Goal: Task Accomplishment & Management: Manage account settings

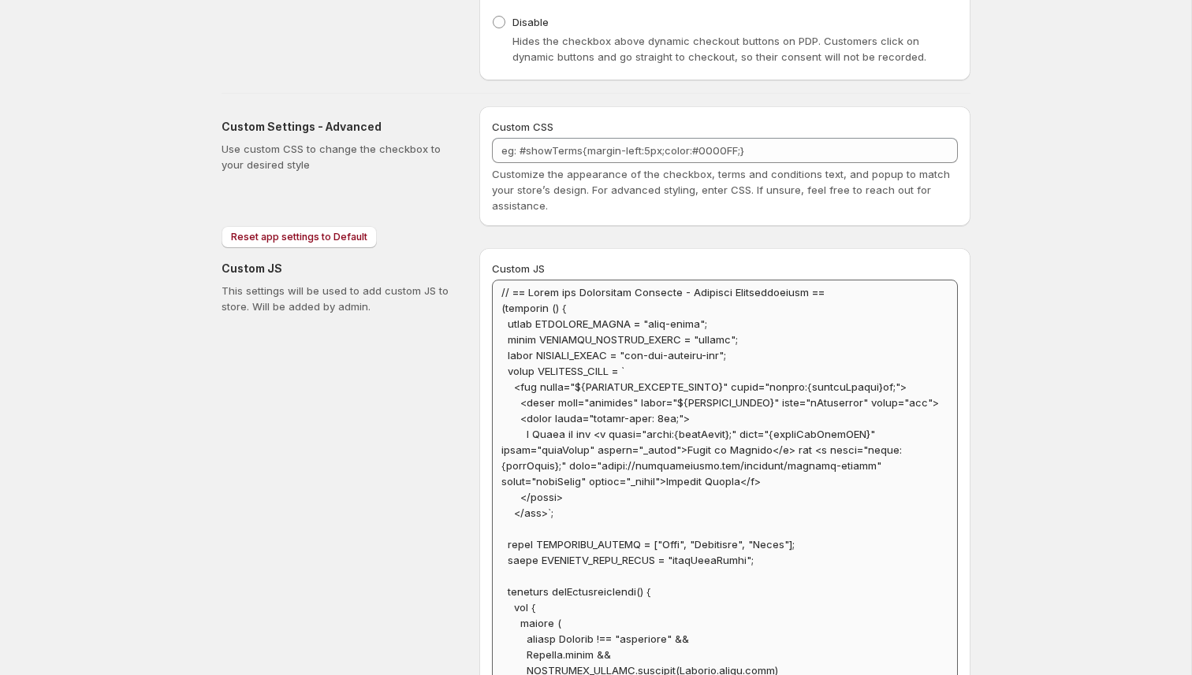
scroll to position [1017, 0]
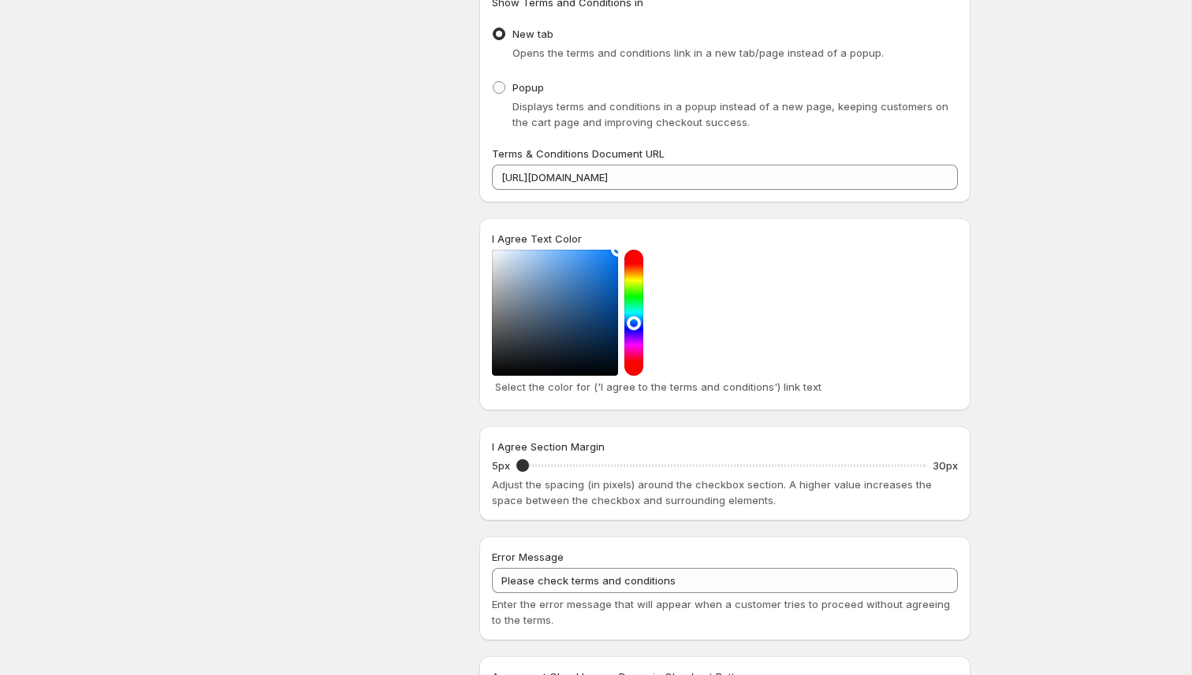
scroll to position [259, 0]
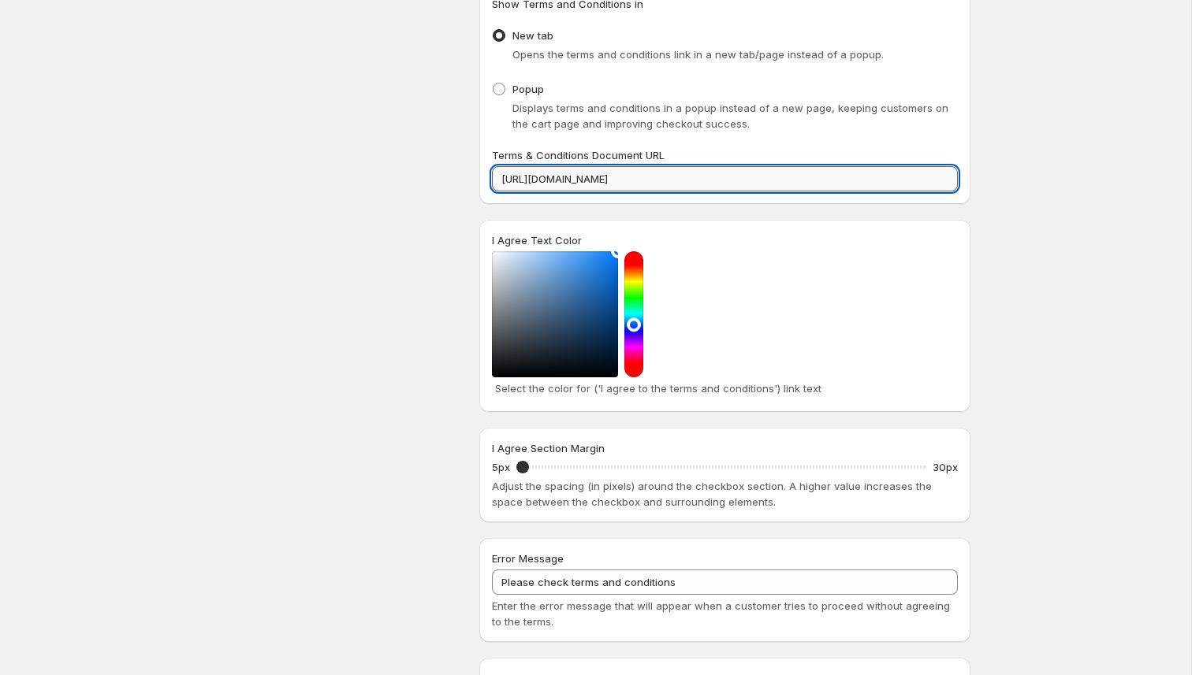
click at [761, 184] on input "[URL][DOMAIN_NAME]" at bounding box center [725, 178] width 466 height 25
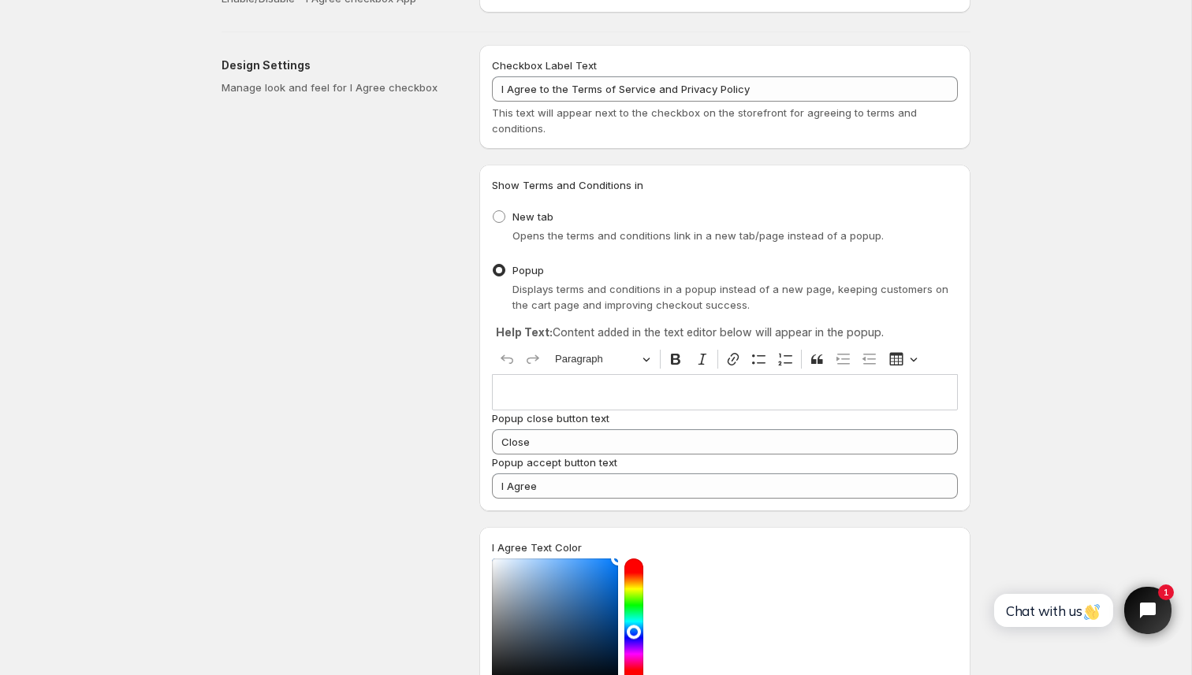
scroll to position [79, 0]
click at [502, 221] on span at bounding box center [499, 215] width 14 height 14
click at [493, 210] on input "New tab" at bounding box center [493, 209] width 1 height 1
radio input "true"
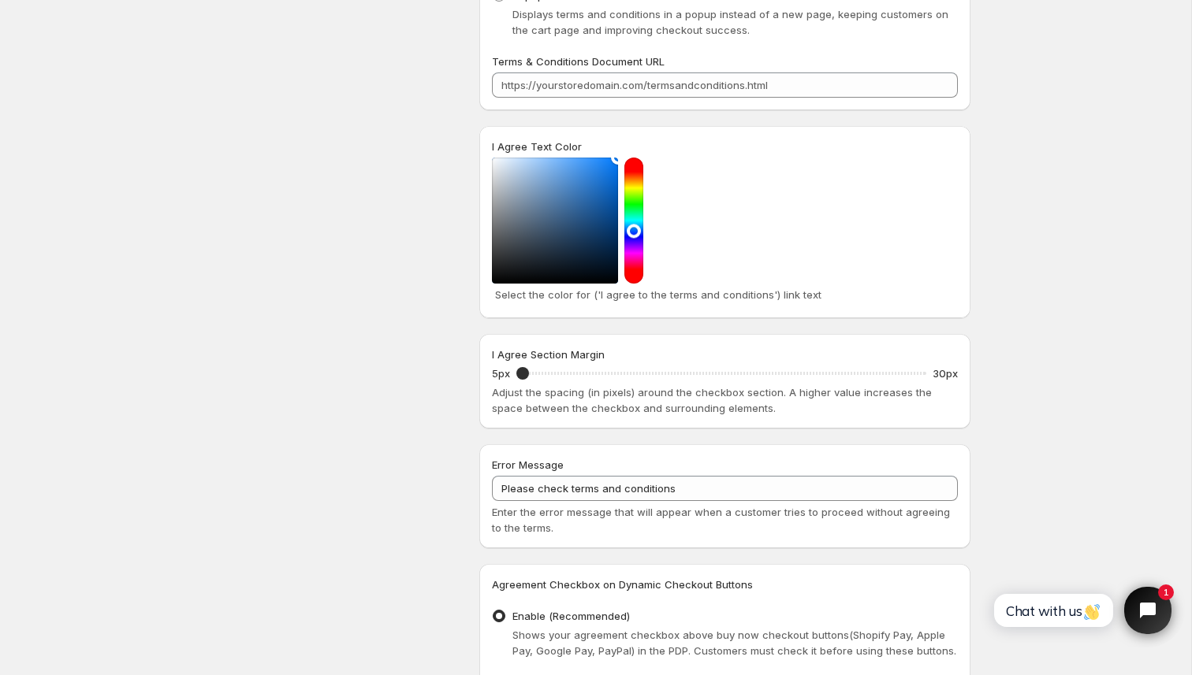
scroll to position [757, 0]
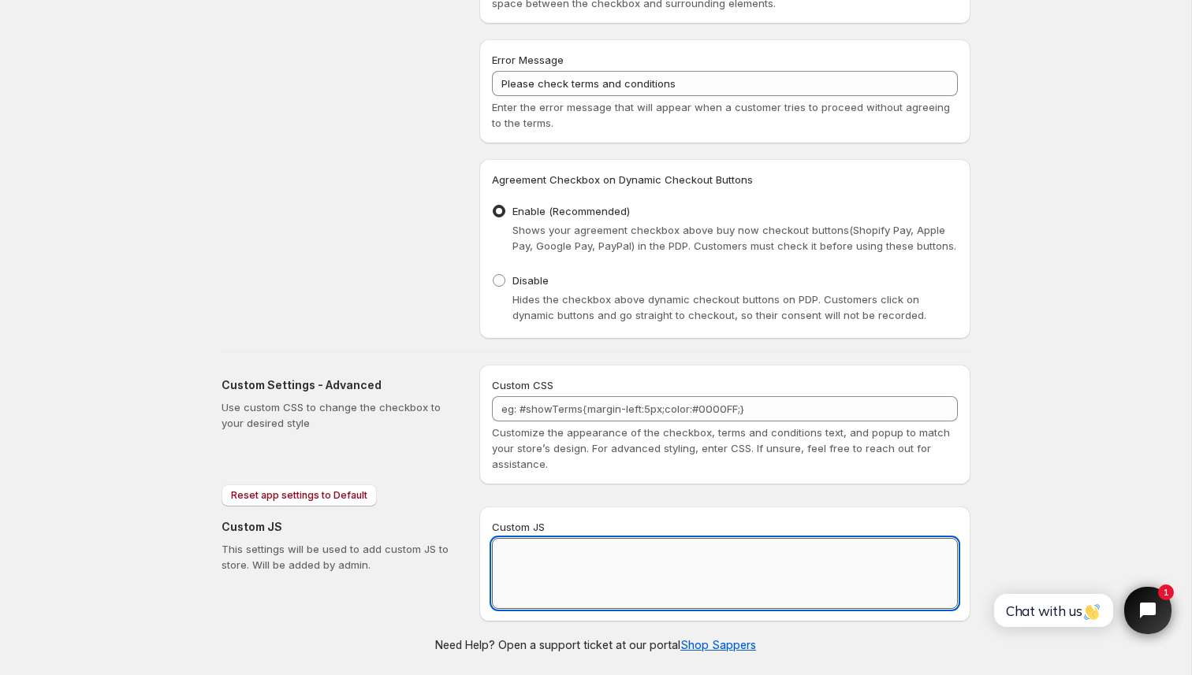
click at [566, 567] on textarea "Custom JS" at bounding box center [725, 573] width 466 height 71
paste textarea "// == Terms and Conditions Checkbox - Superior Implementation == (function () {…"
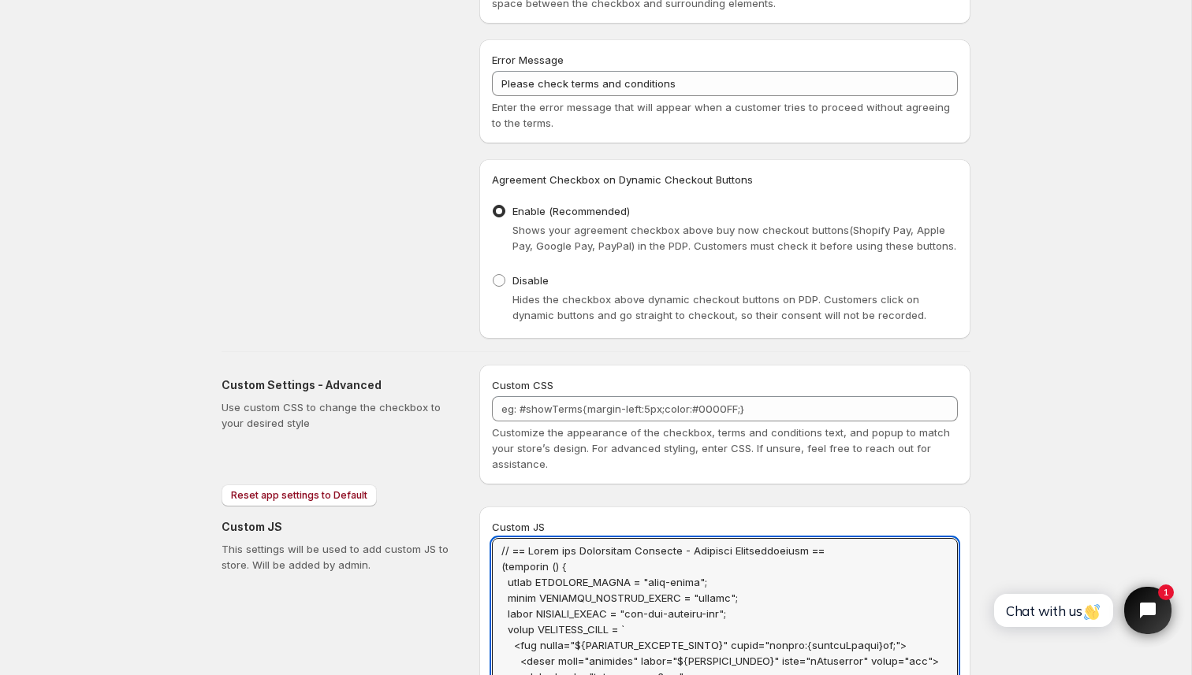
scroll to position [0, 0]
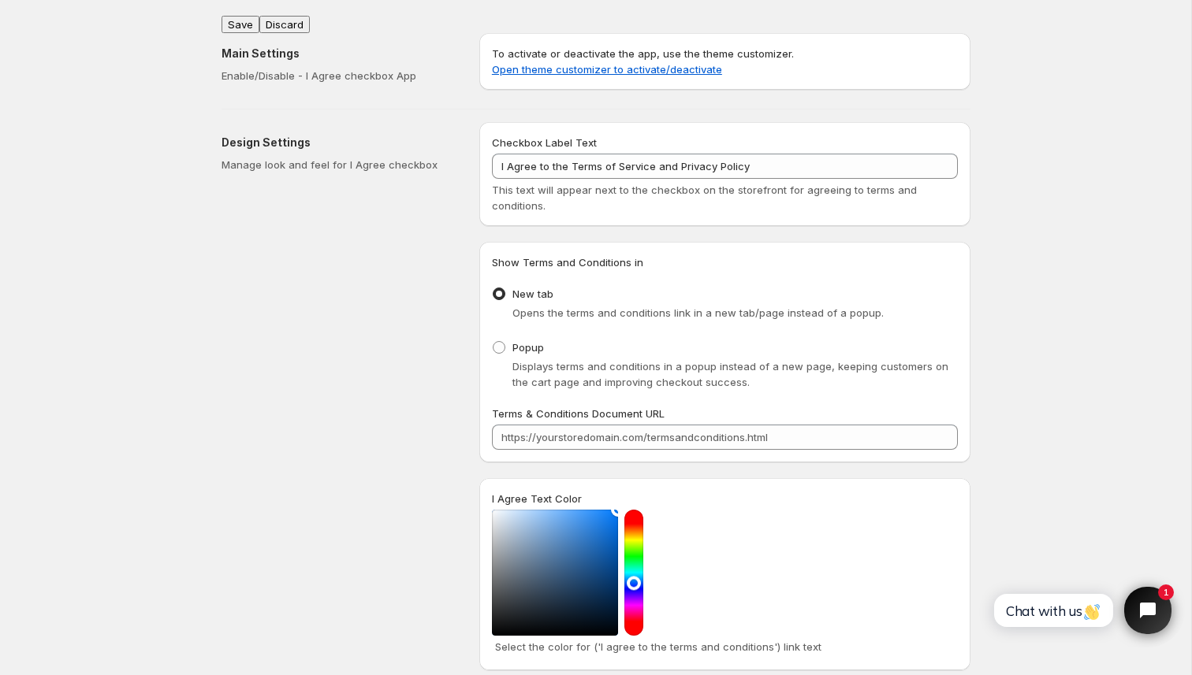
type textarea "// == Terms and Conditions Checkbox - Superior Implementation == (function () {…"
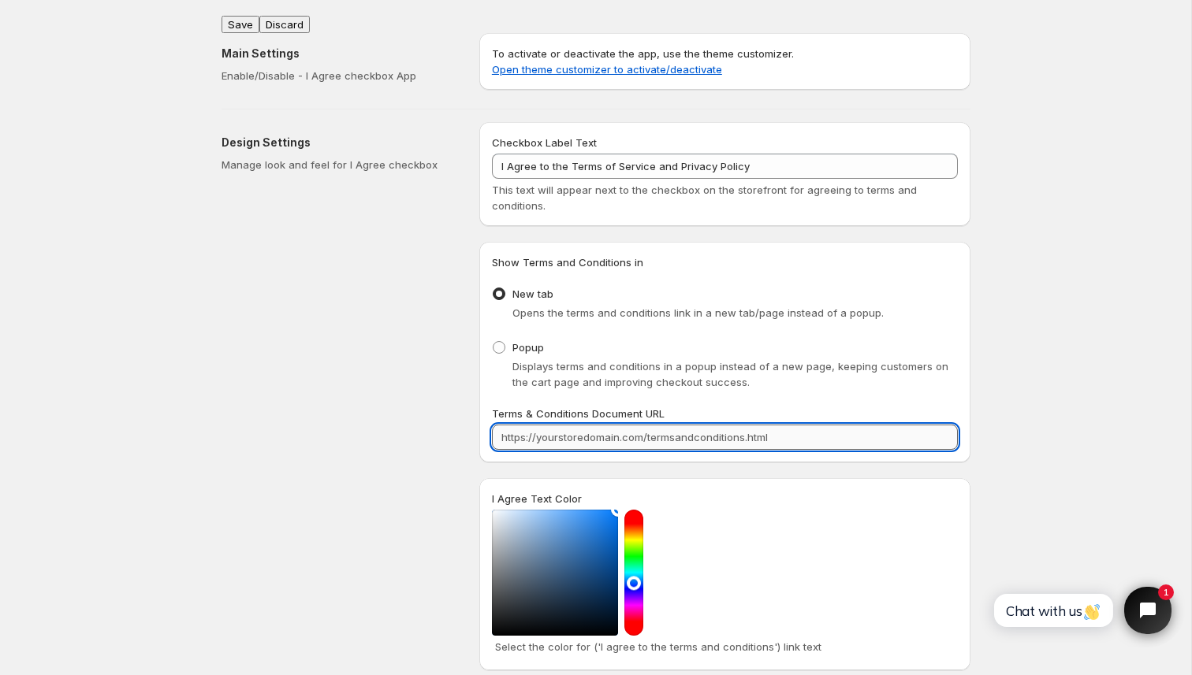
click at [556, 436] on input "Terms & Conditions Document URL" at bounding box center [725, 437] width 466 height 25
paste input "https://usehappyproject.com/policies/terms-of-service"
type input "https://usehappyproject.com/policies/terms-of-service"
click at [377, 404] on div "Design Settings Manage look and feel for I Agree checkbox" at bounding box center [343, 609] width 245 height 974
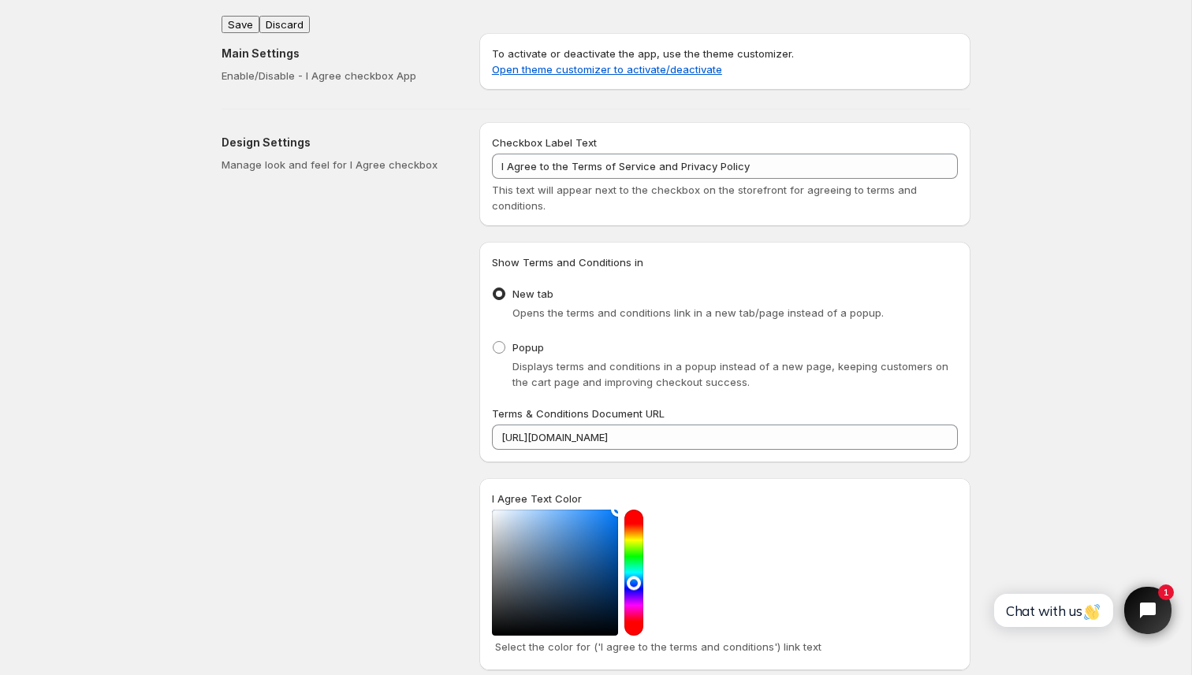
click at [240, 17] on button "Save" at bounding box center [240, 24] width 38 height 17
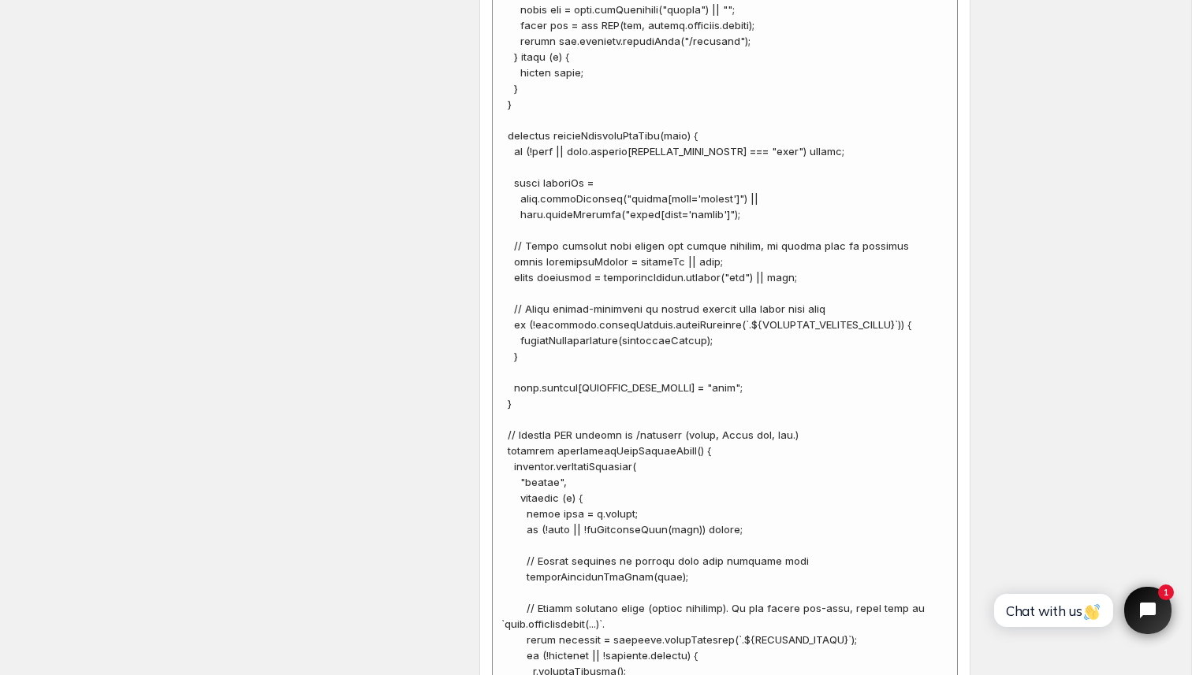
scroll to position [3442, 0]
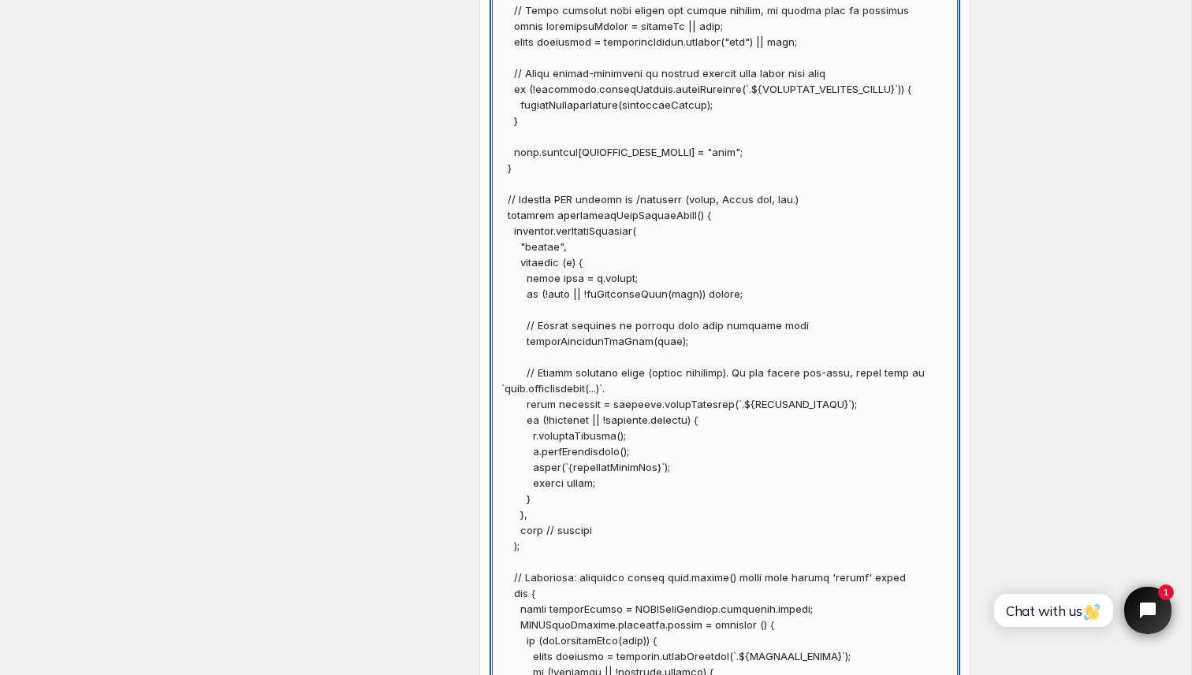
click at [569, 355] on textarea "Custom JS" at bounding box center [725, 466] width 466 height 5225
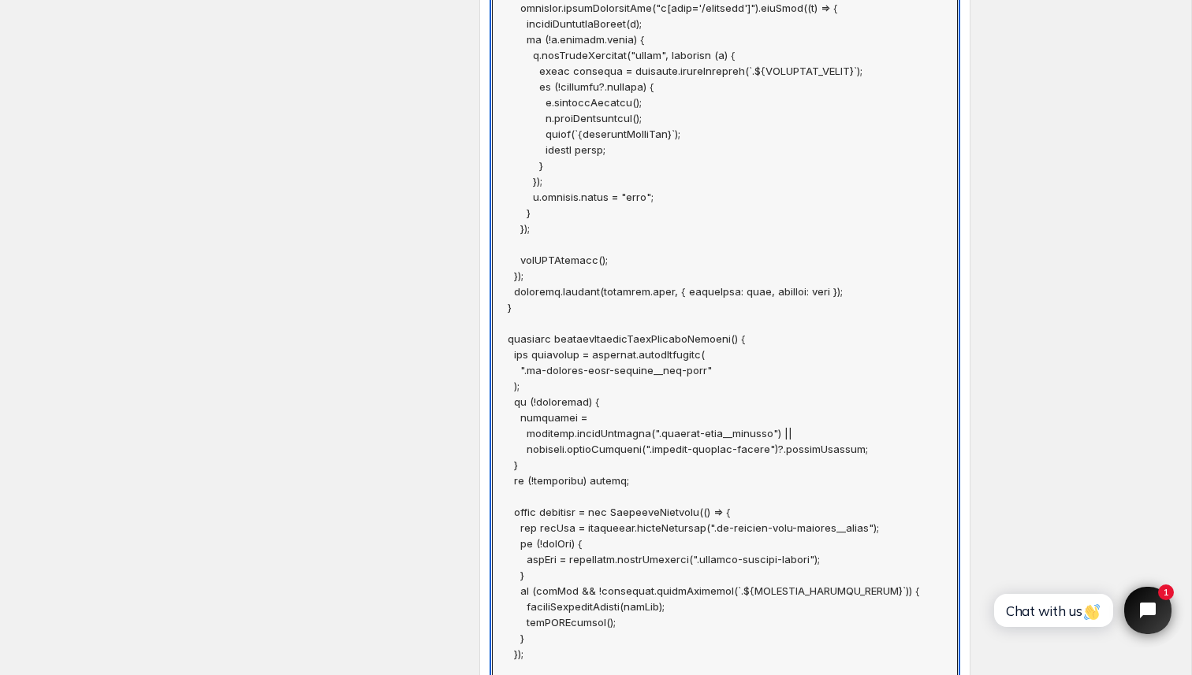
scroll to position [5145, 0]
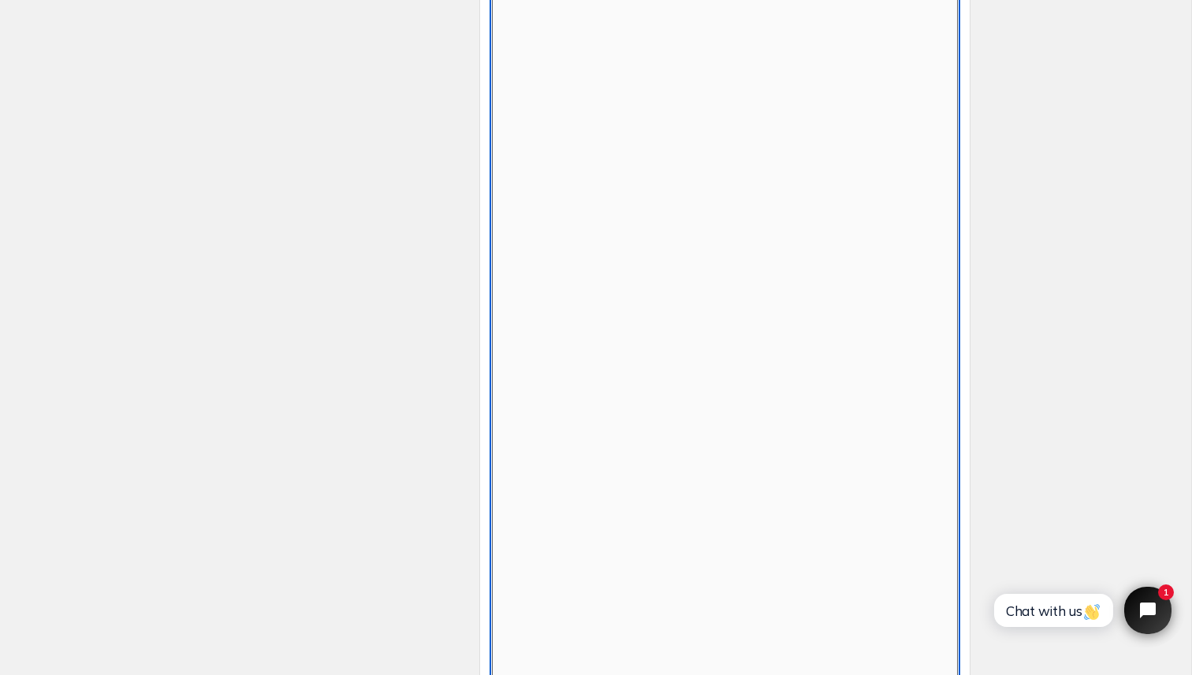
scroll to position [757, 0]
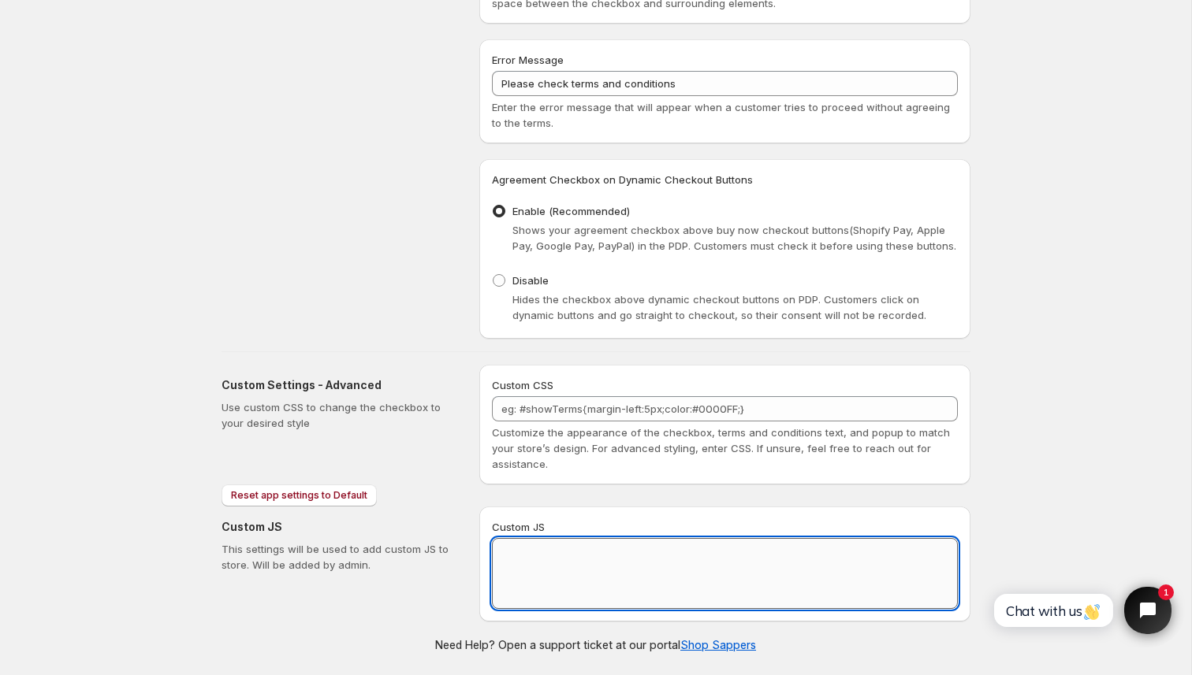
paste textarea "// == Terms and Conditions Checkbox - Superior Implementation == (function () {…"
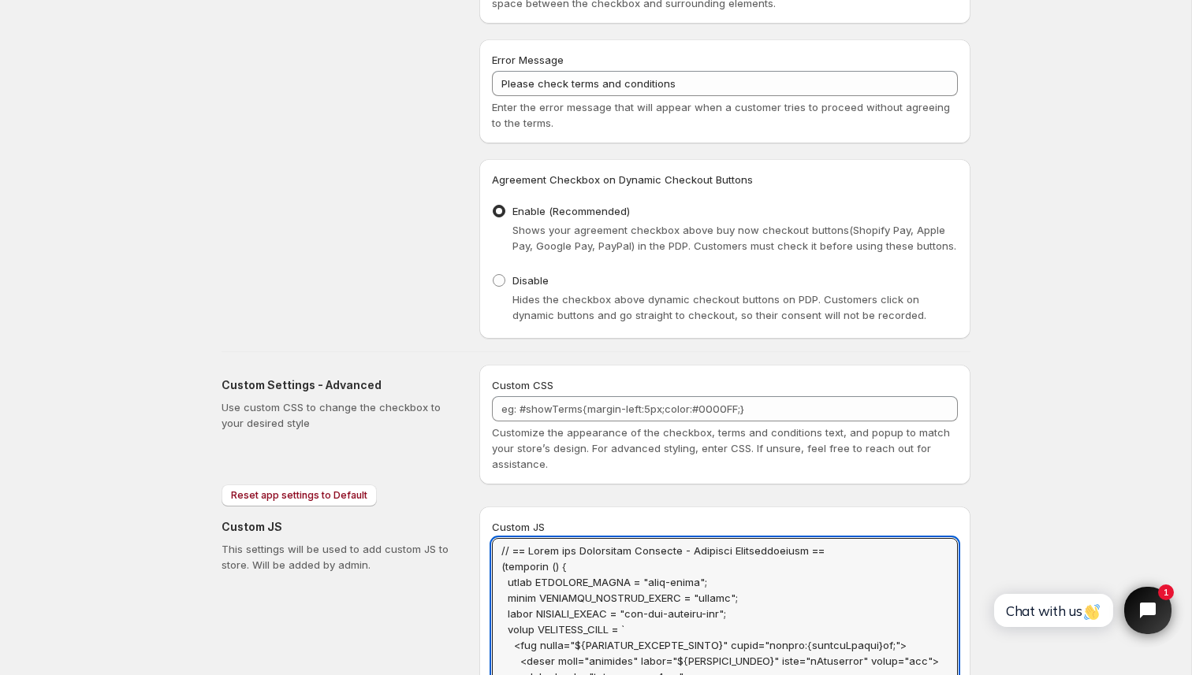
scroll to position [0, 0]
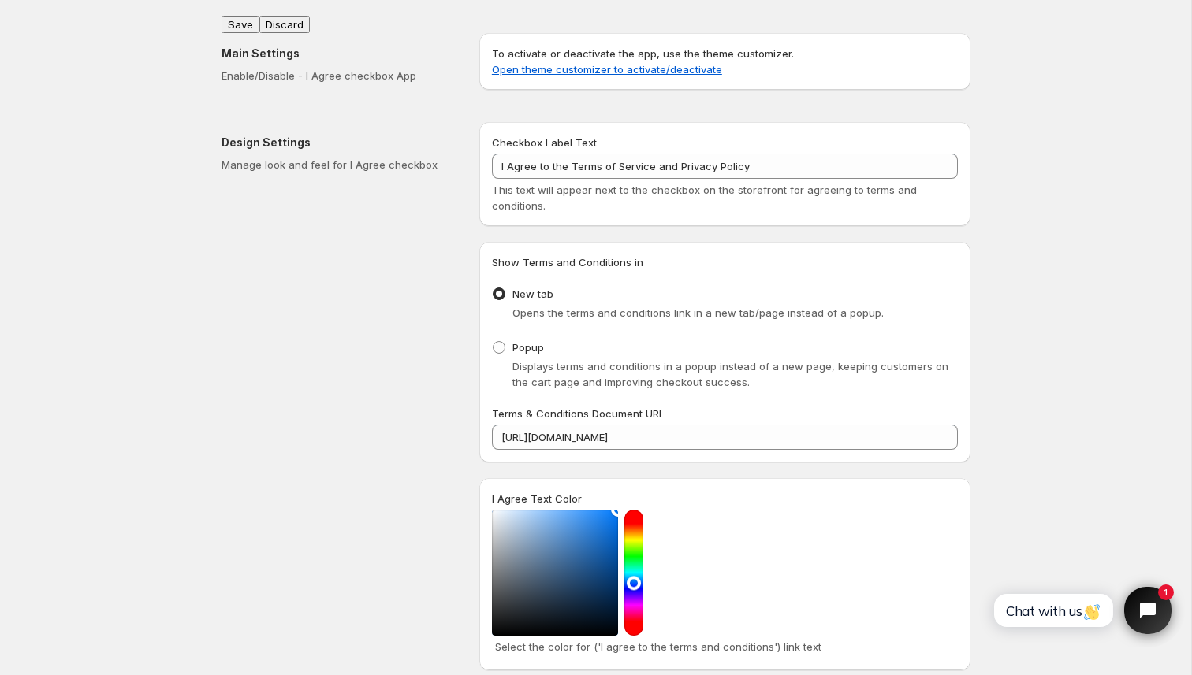
type textarea "// == Terms and Conditions Checkbox - Superior Implementation == (function () {…"
click at [240, 19] on button "Save" at bounding box center [240, 24] width 38 height 17
